Goal: Information Seeking & Learning: Check status

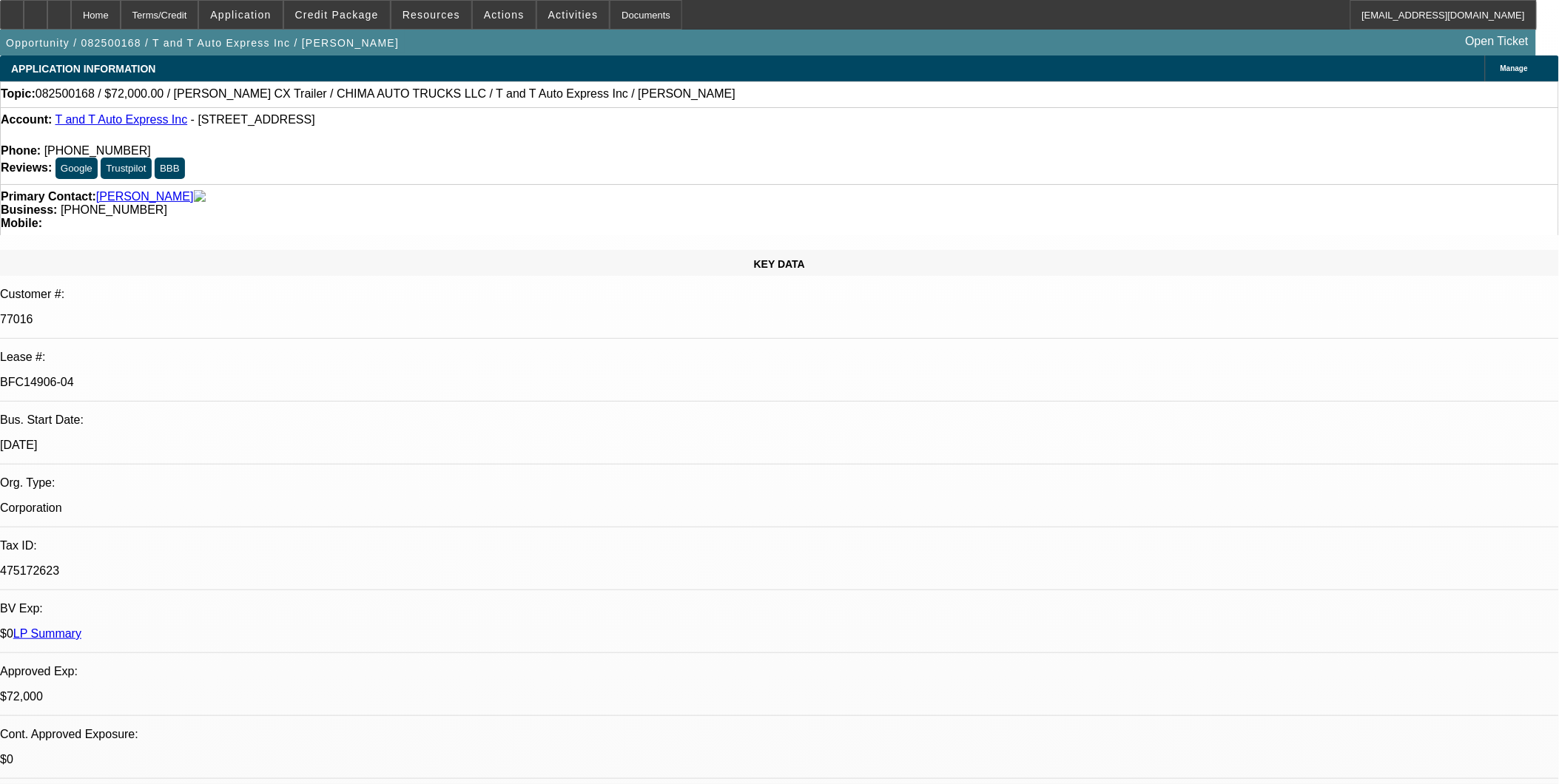
select select "0"
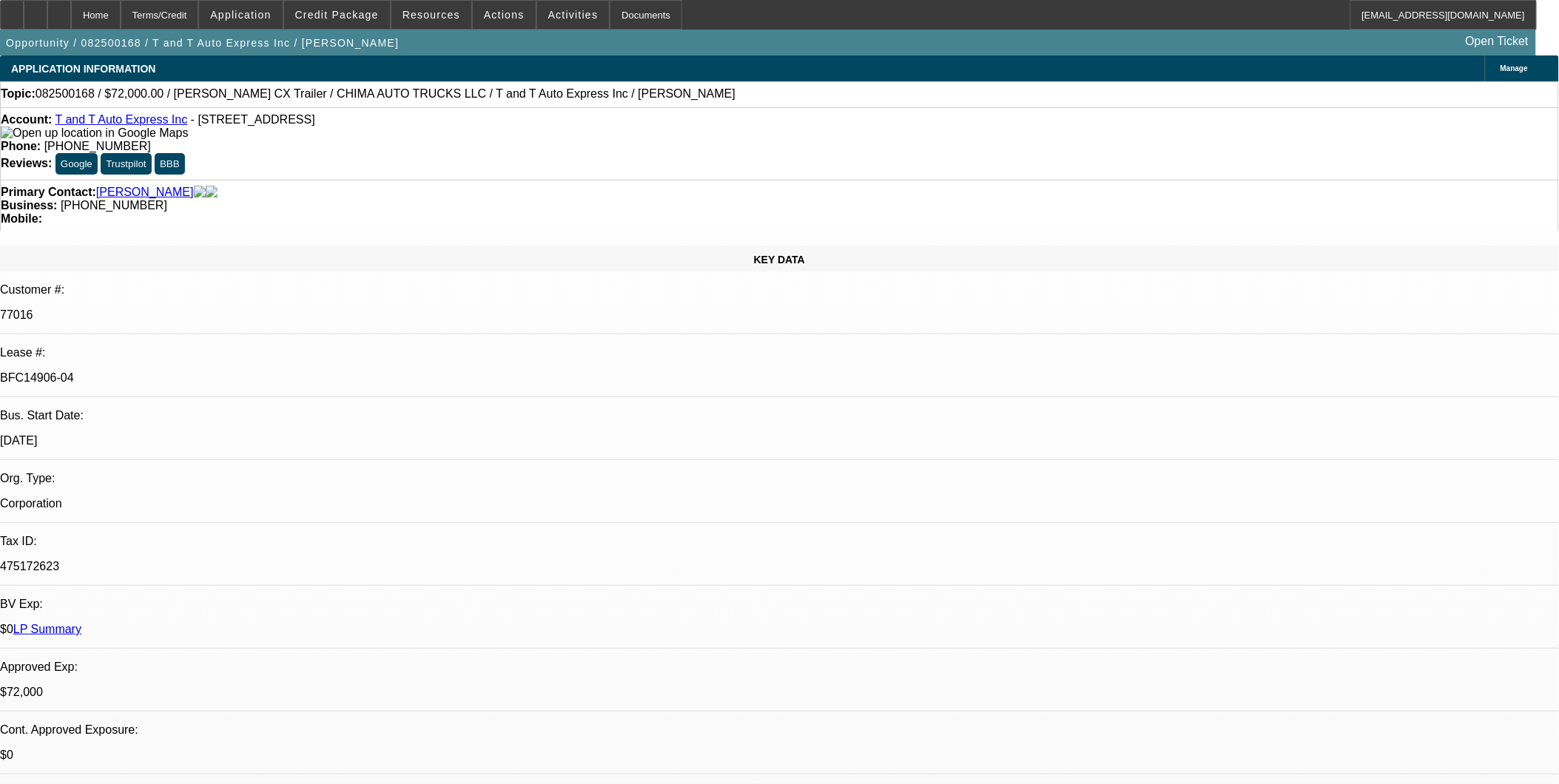
select select "0.1"
select select "0"
select select "0.1"
select select "0"
select select "0.1"
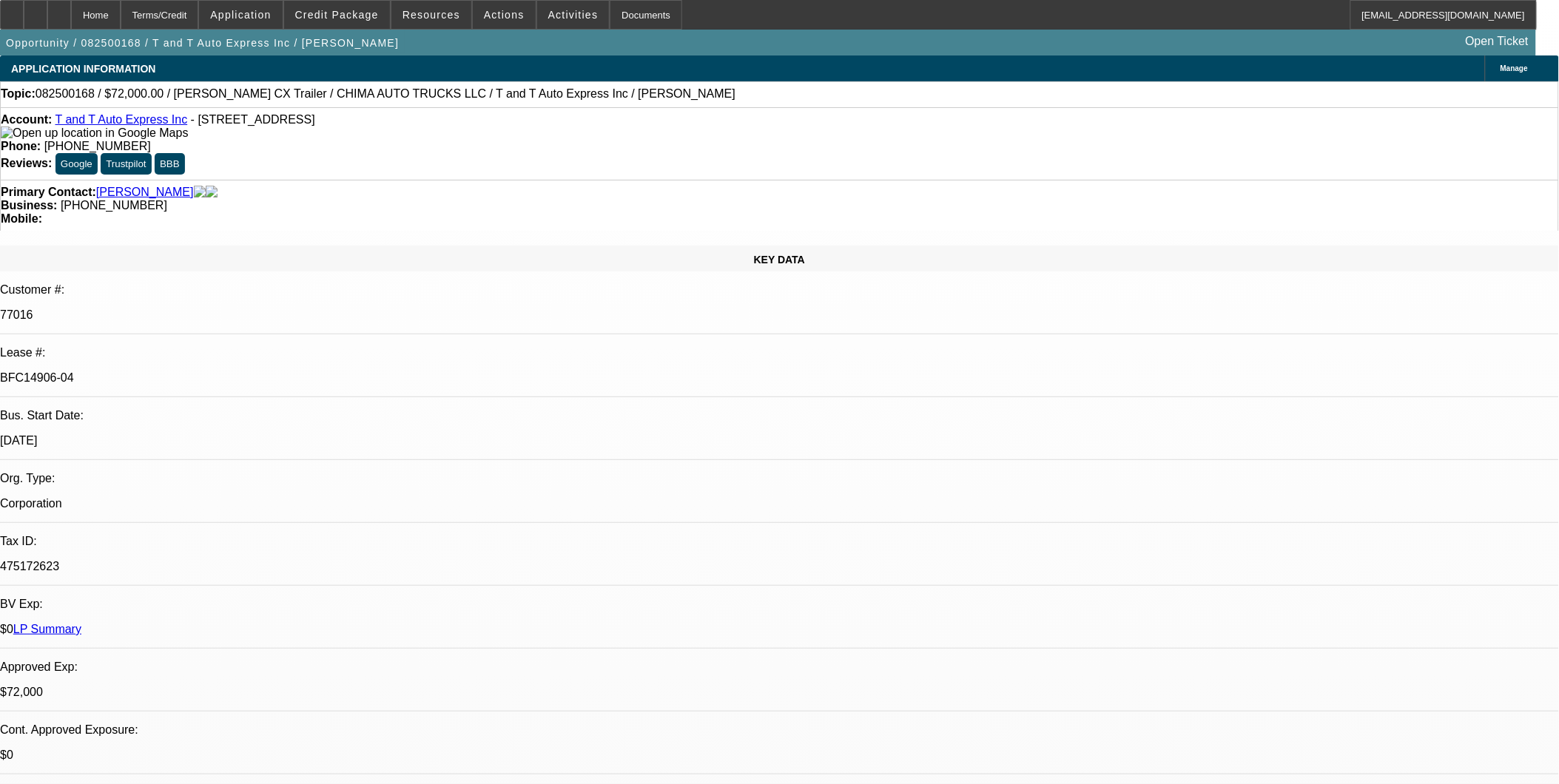
select select "0.15"
select select "2"
select select "0"
select select "1"
select select "2"
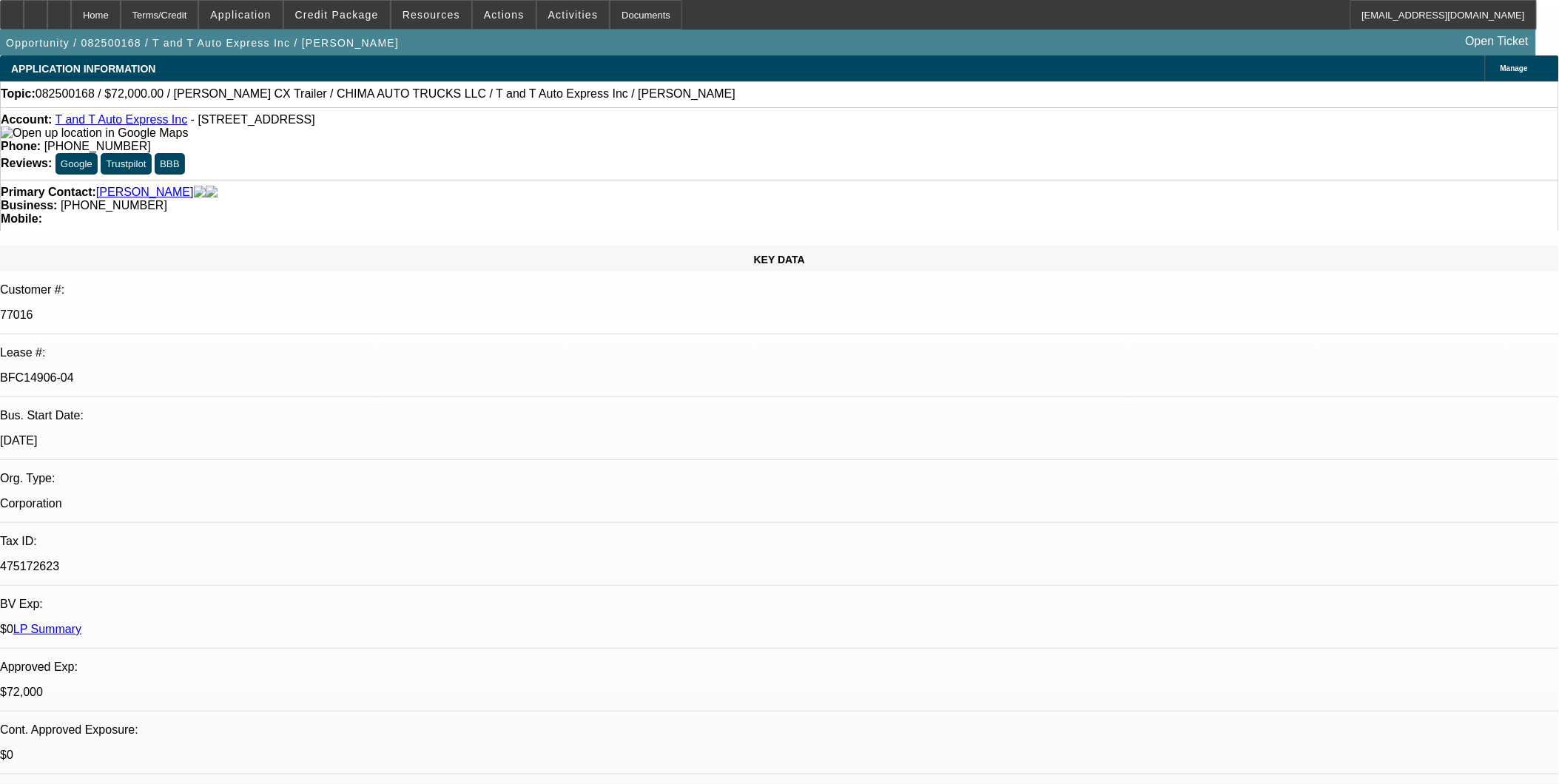
select select "4"
select select "1"
select select "2"
select select "4"
select select "1"
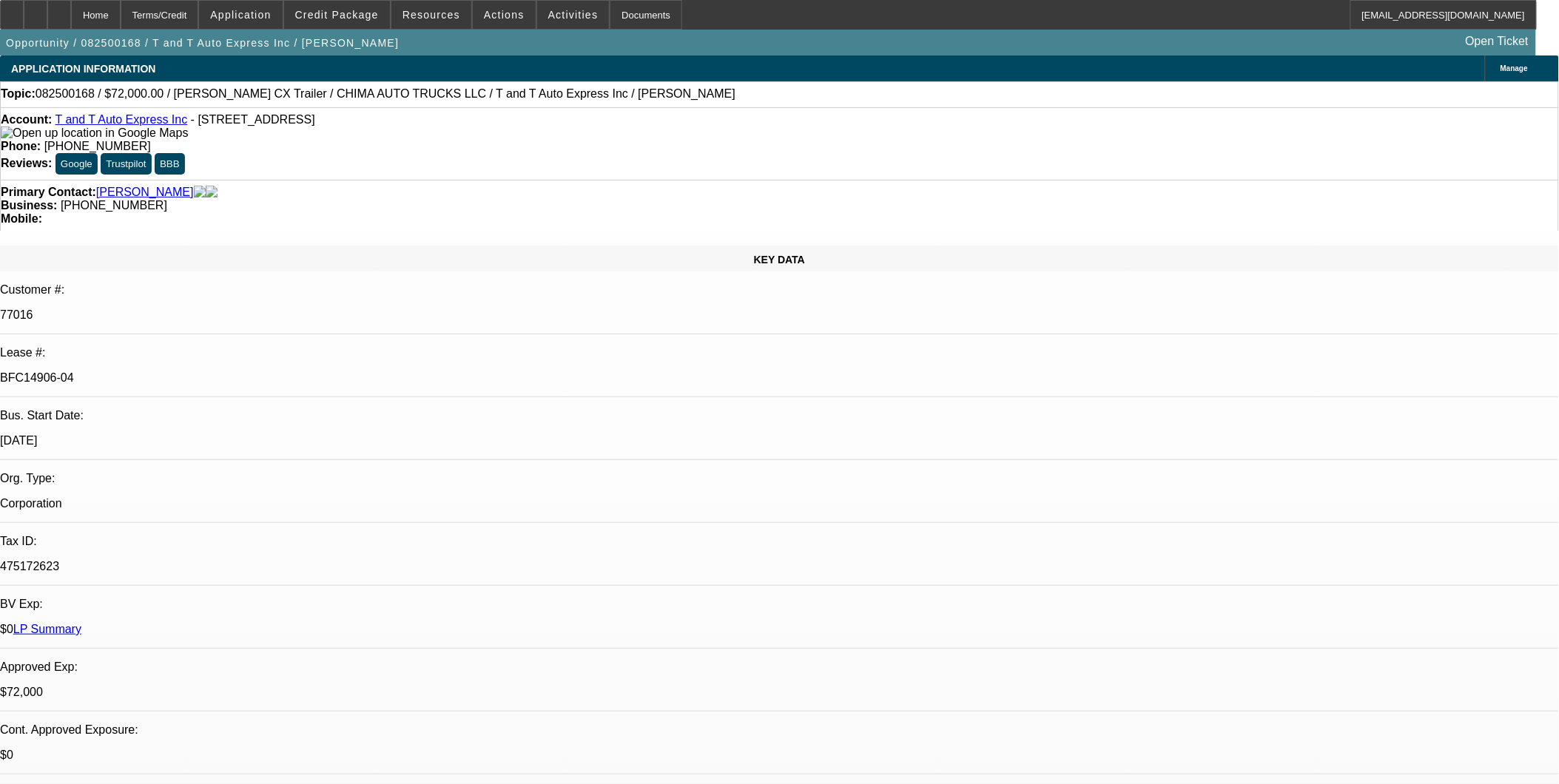
select select "2"
select select "4"
select select "1"
select select "2"
select select "6"
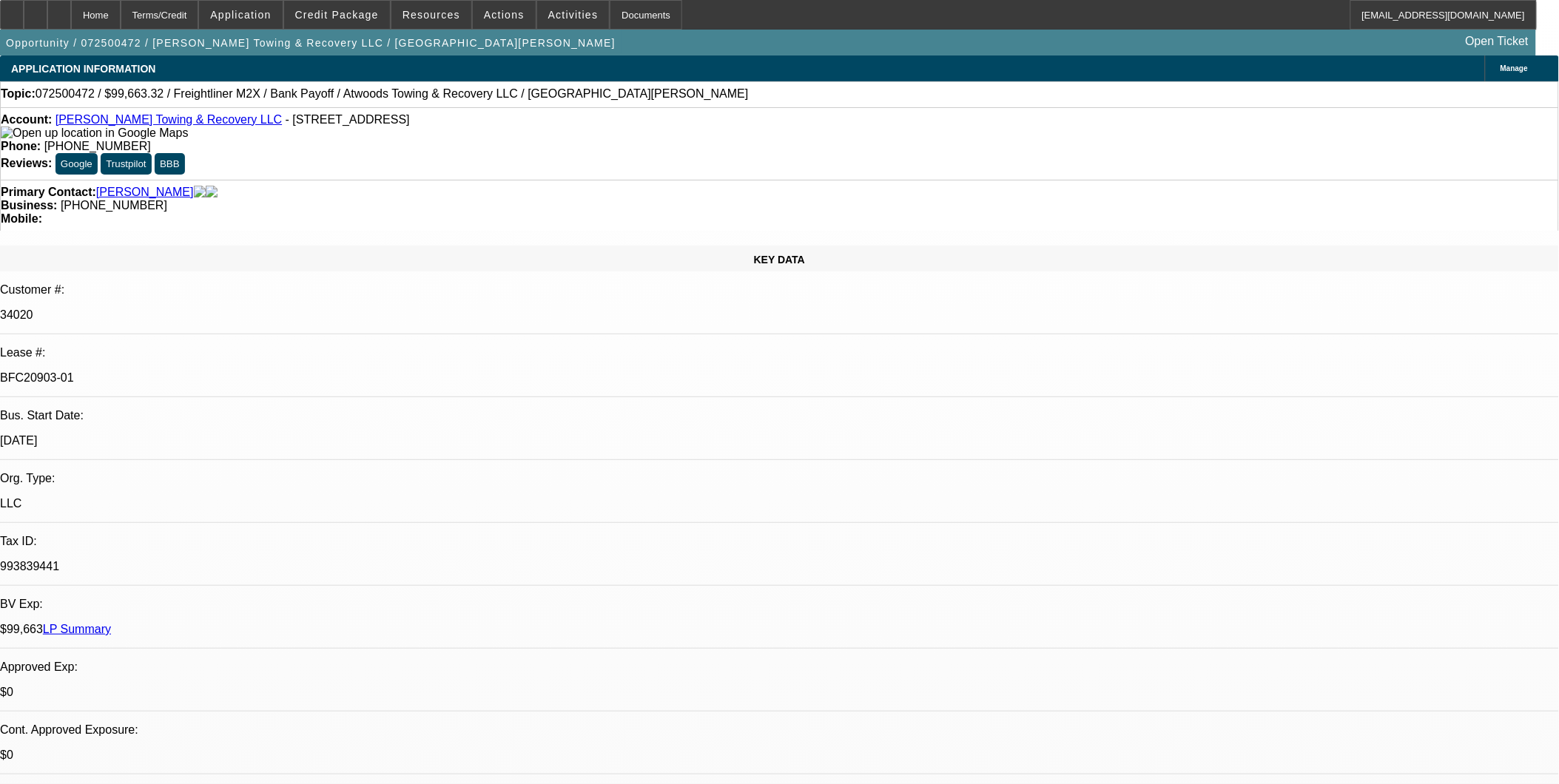
select select "0"
select select "2"
select select "0"
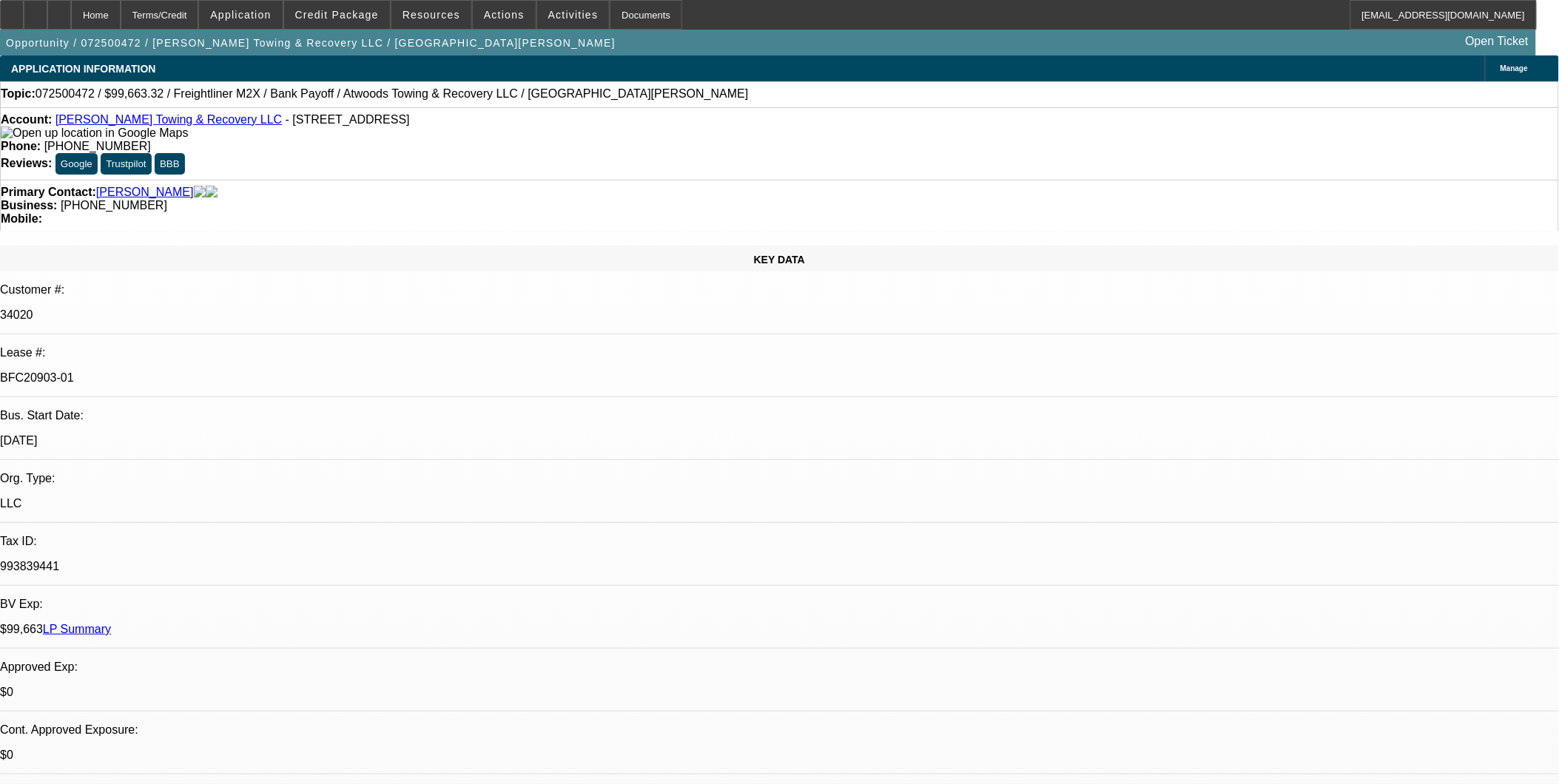
select select "0"
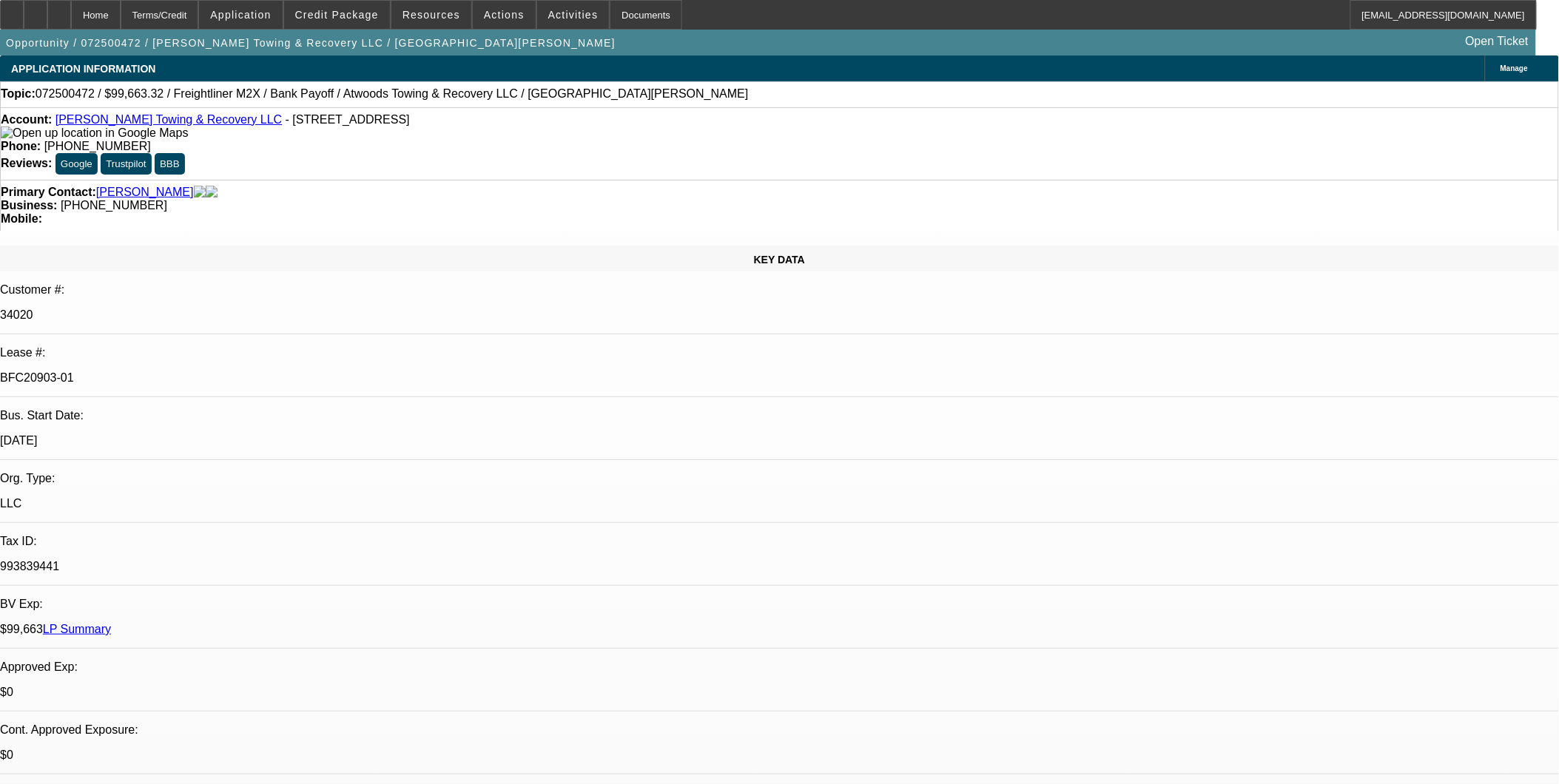
select select "2"
select select "0"
select select "1"
select select "2"
select select "6"
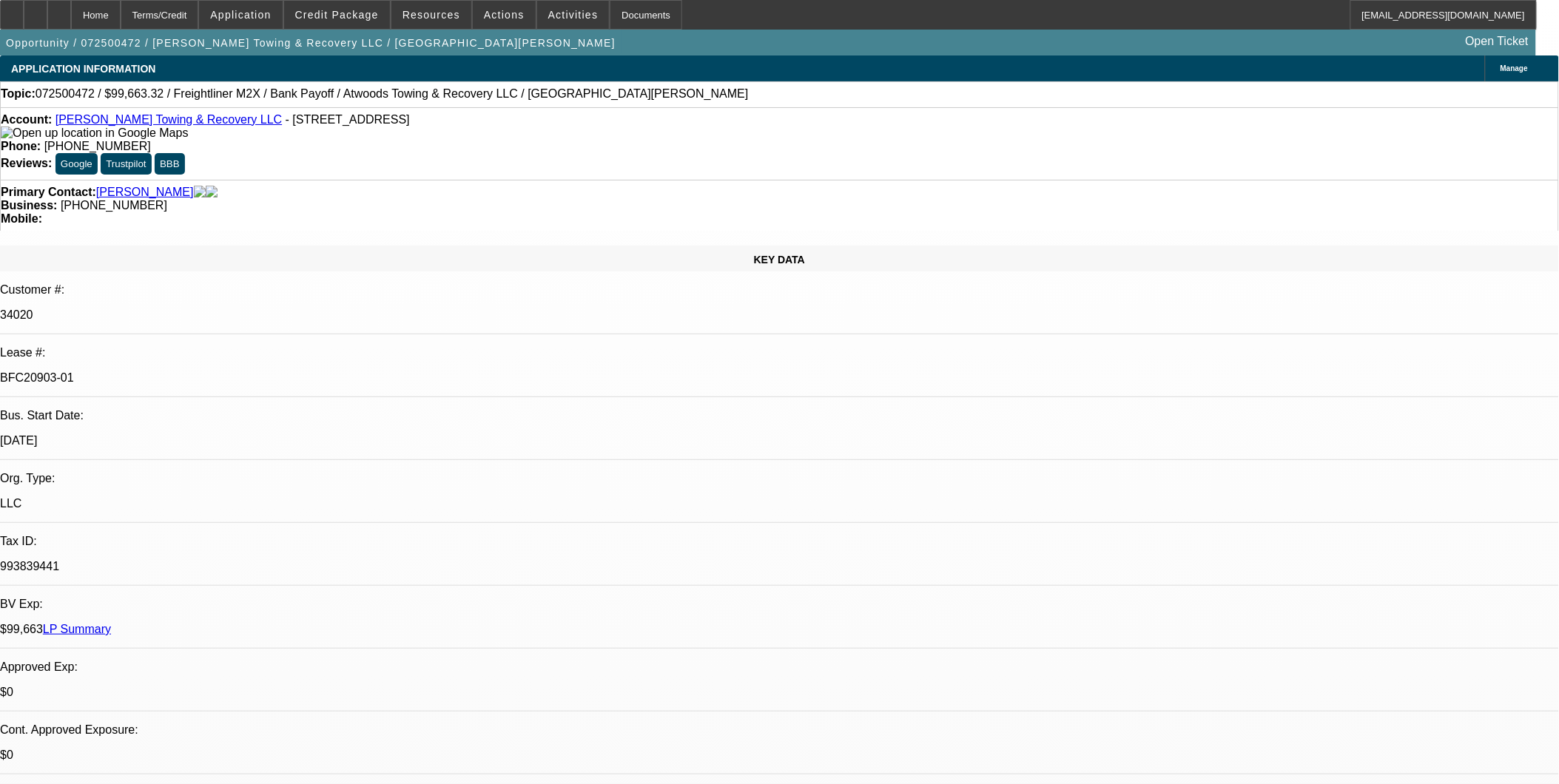
select select "1"
select select "6"
select select "1"
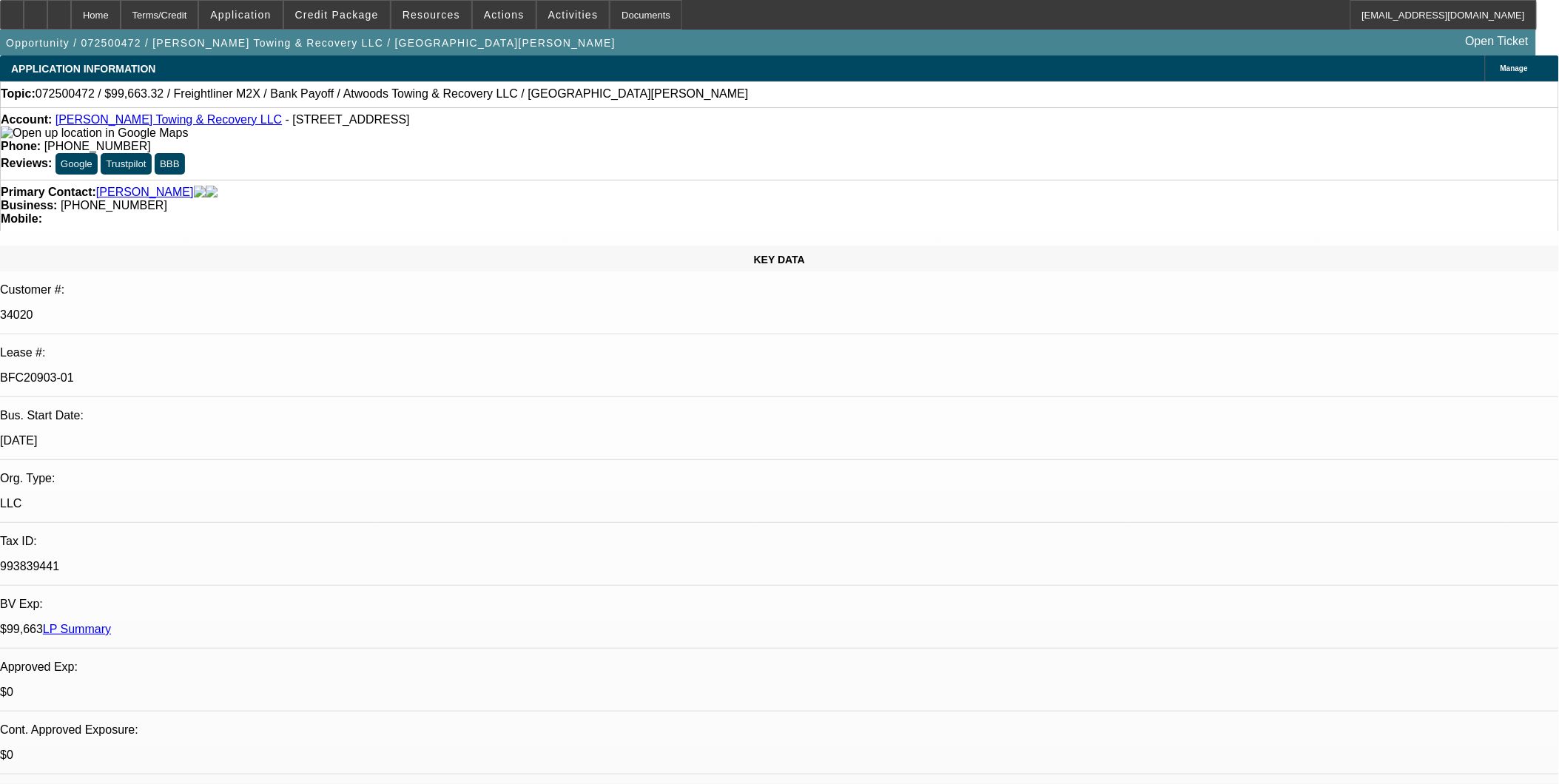
select select "6"
select select "1"
select select "2"
select select "6"
drag, startPoint x: 1160, startPoint y: 192, endPoint x: 1184, endPoint y: 341, distance: 150.9
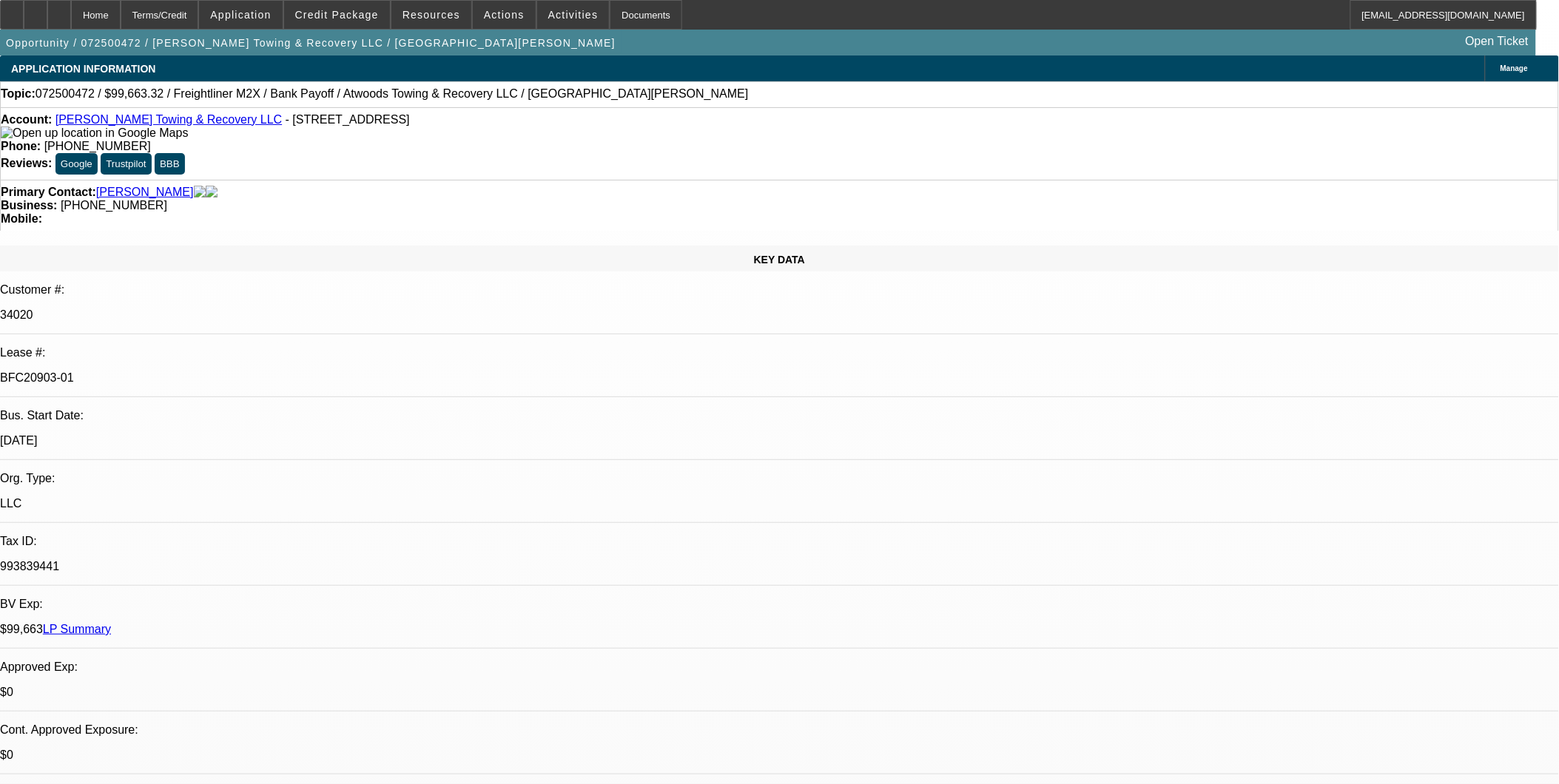
drag, startPoint x: 1090, startPoint y: 612, endPoint x: 1352, endPoint y: 612, distance: 262.0
drag, startPoint x: 1352, startPoint y: 612, endPoint x: 1345, endPoint y: 610, distance: 7.3
